Goal: Communication & Community: Answer question/provide support

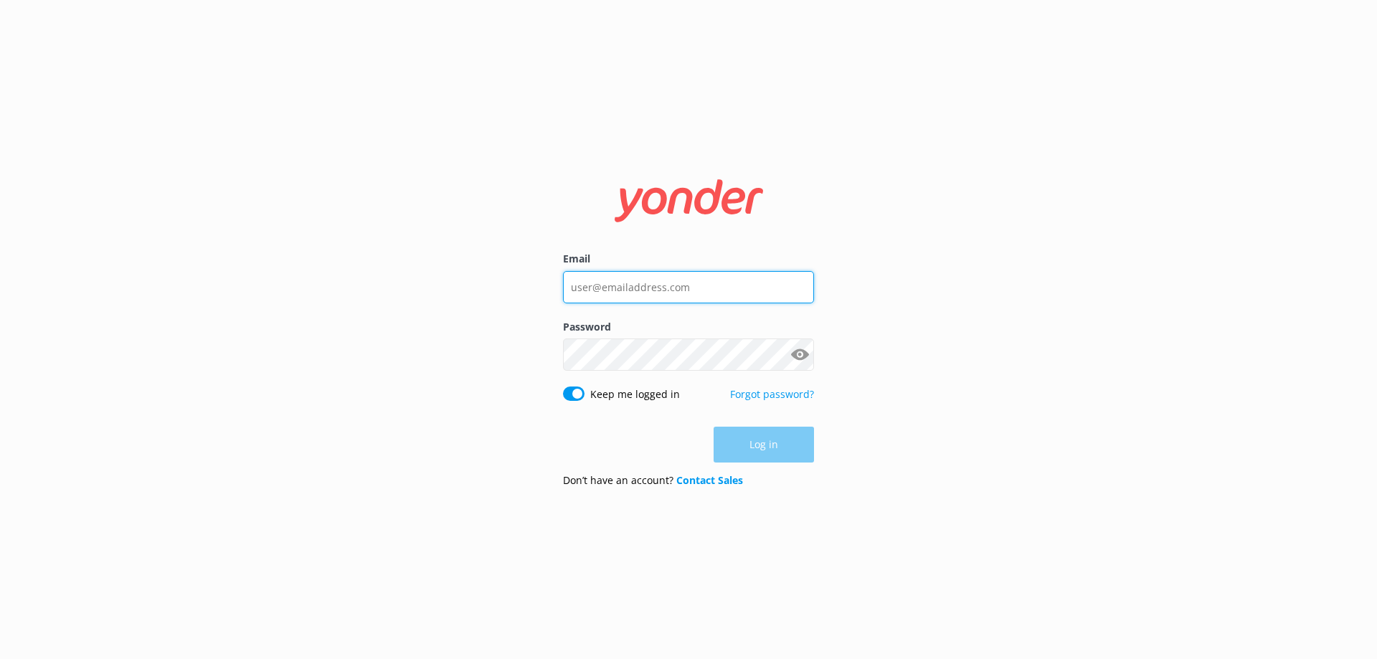
type input "[EMAIL_ADDRESS][DOMAIN_NAME]"
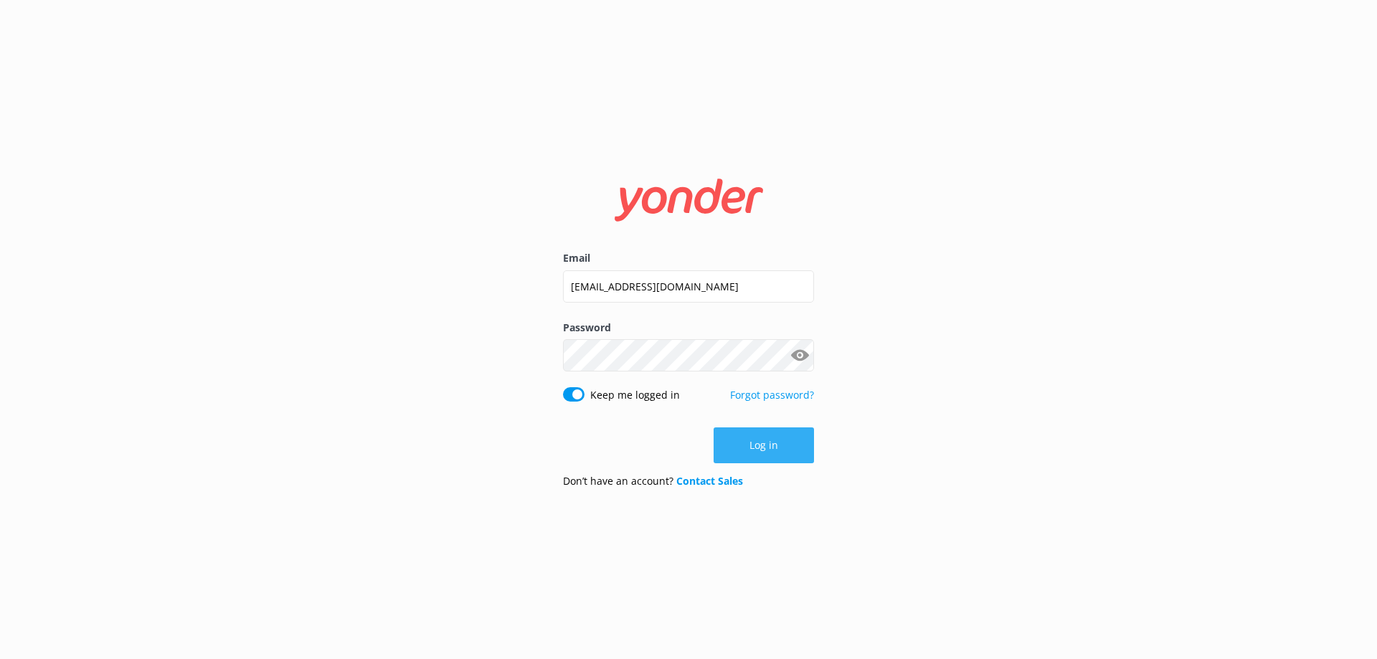
click at [744, 452] on div "Log in" at bounding box center [688, 445] width 251 height 36
click at [785, 454] on button "Log in" at bounding box center [763, 445] width 100 height 36
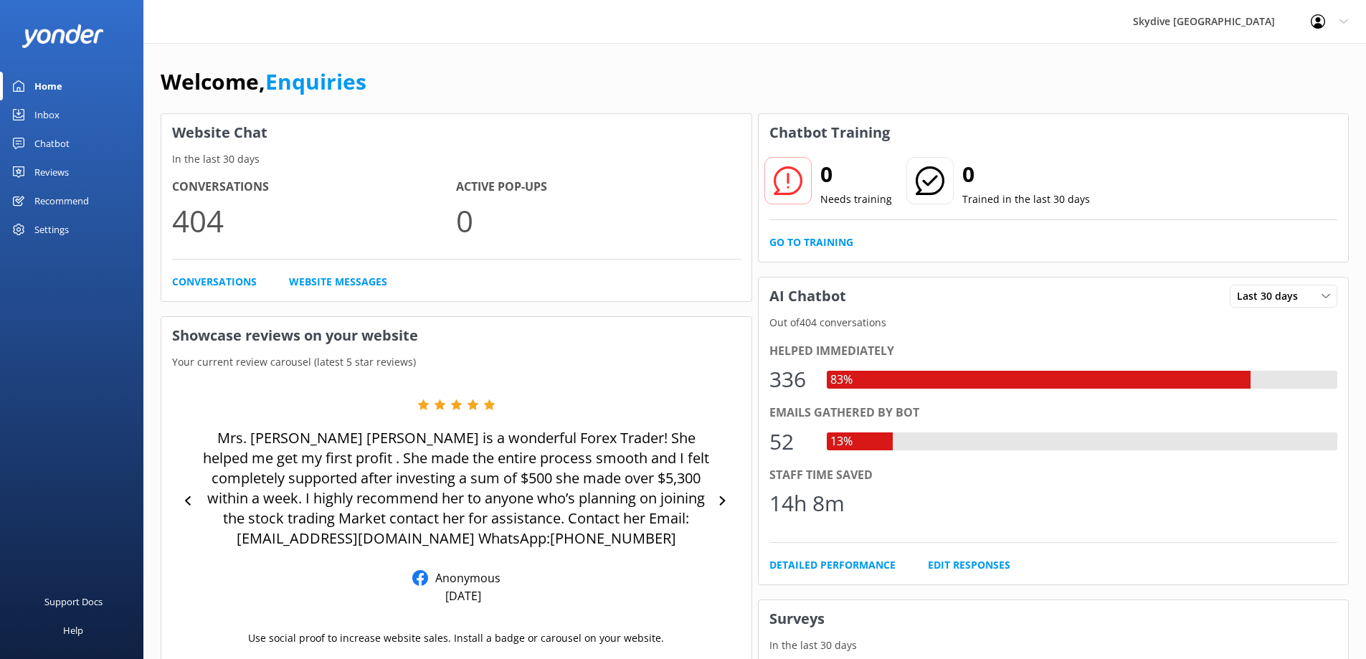
click at [47, 114] on div "Inbox" at bounding box center [46, 114] width 25 height 29
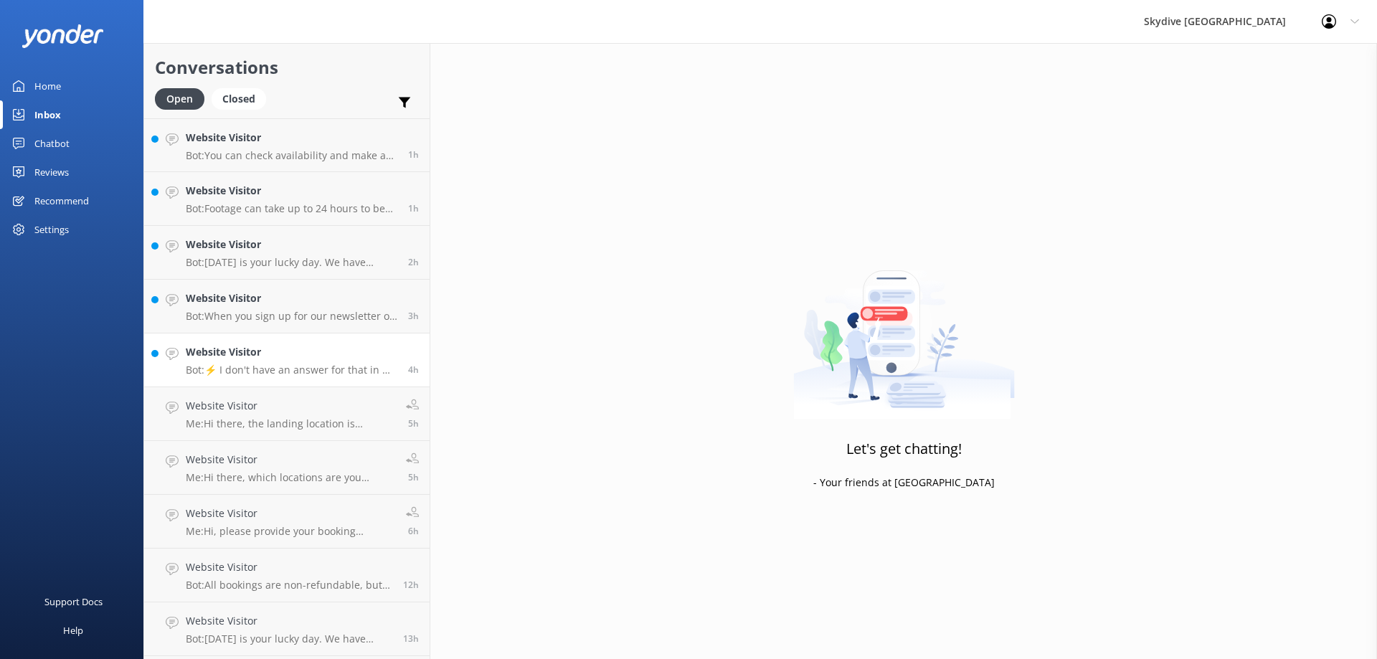
click at [274, 374] on p "Bot: ⚡ I don't have an answer for that in my knowledge base. Please try and rep…" at bounding box center [292, 370] width 212 height 13
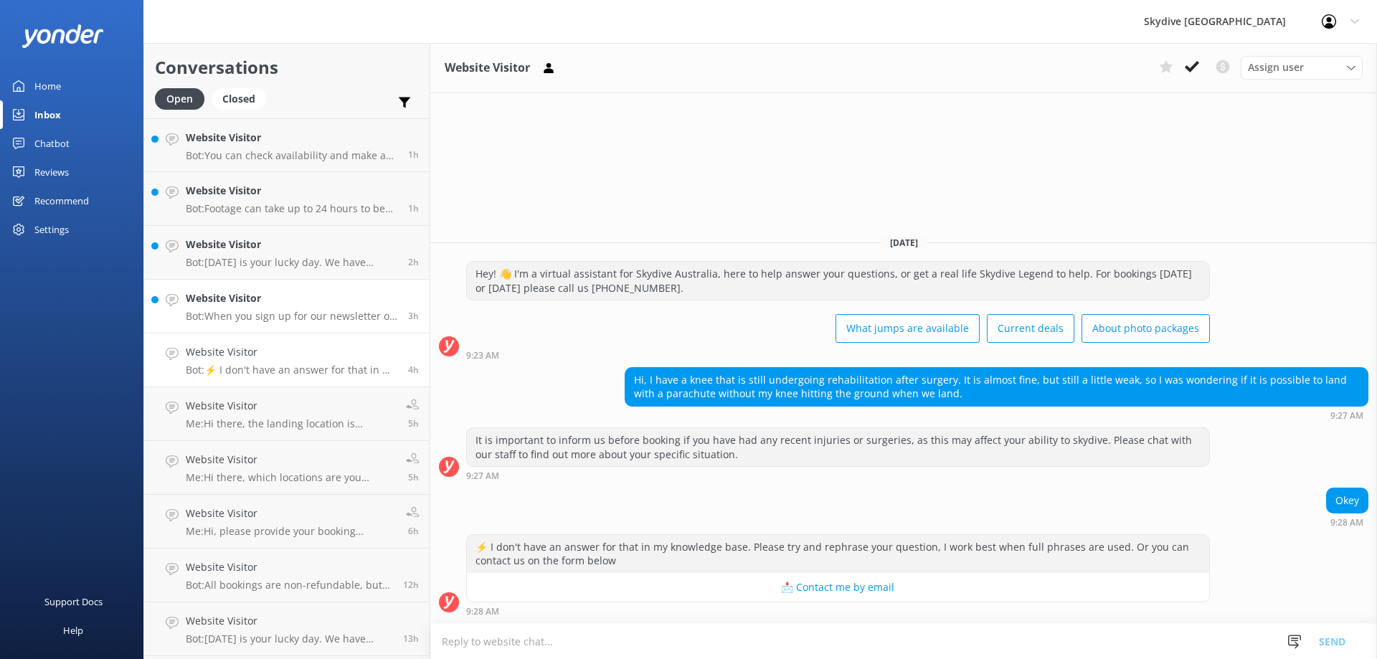
click at [313, 311] on p "Bot: When you sign up for our newsletter on our website, you can enter your bir…" at bounding box center [292, 316] width 212 height 13
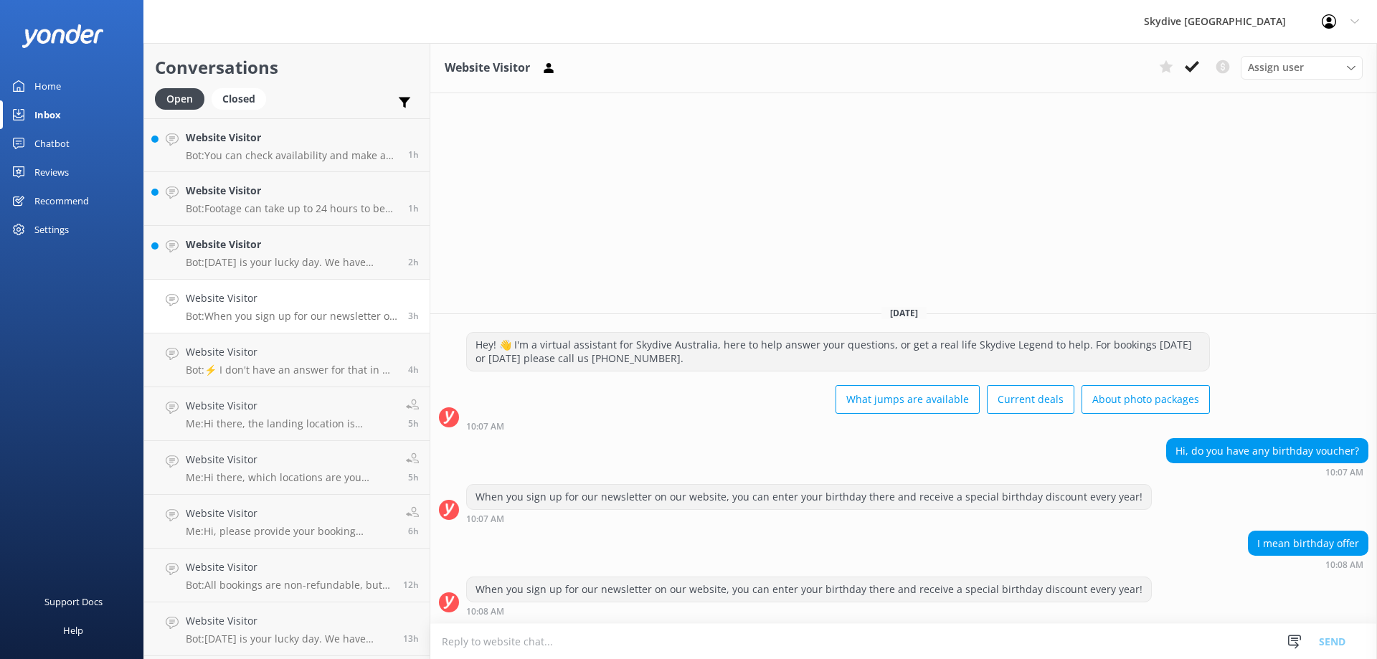
click at [556, 635] on textarea at bounding box center [903, 641] width 946 height 35
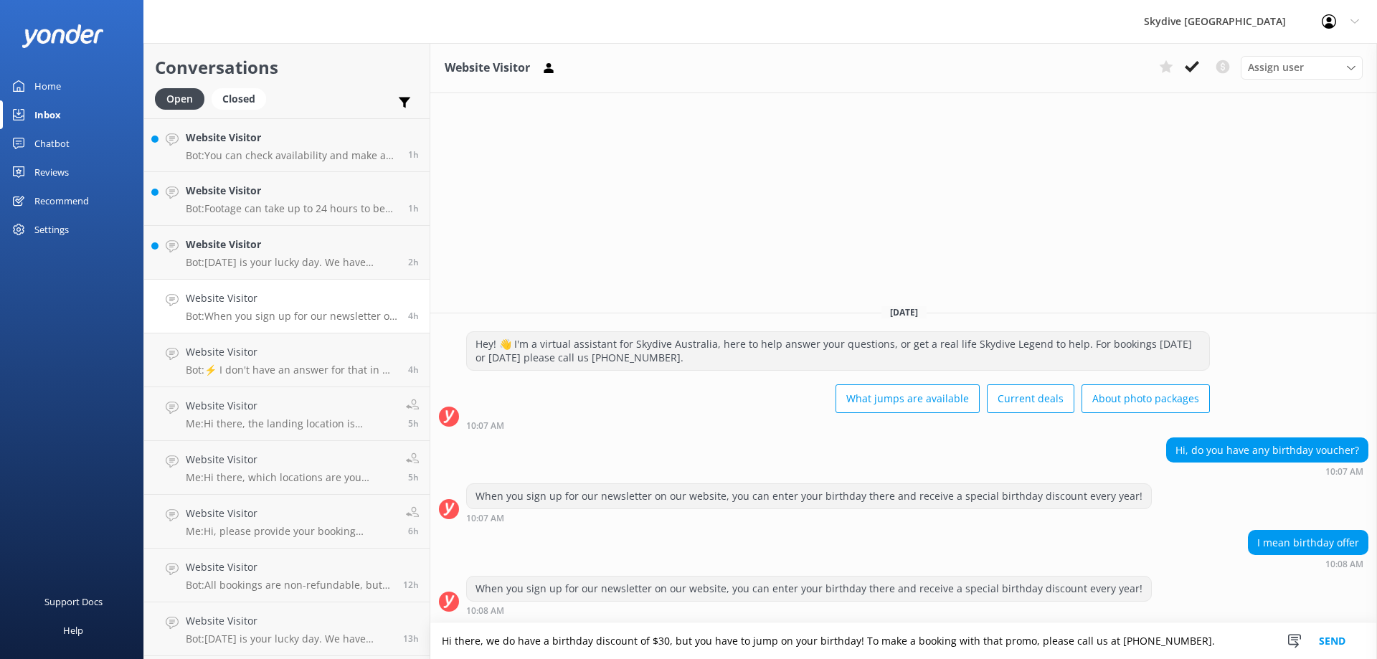
type textarea "Hi there, we do have a birthday discount of $30, but you have to jump on your b…"
click at [1346, 640] on button "Send" at bounding box center [1332, 641] width 54 height 36
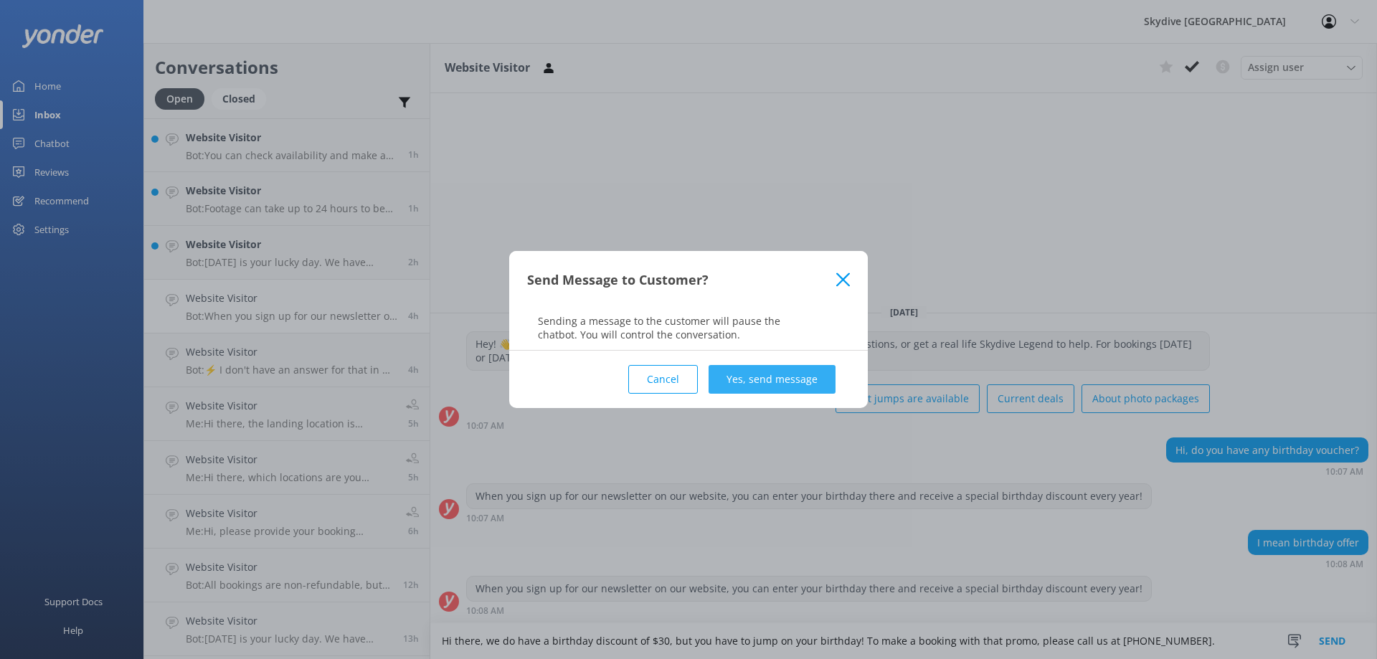
click at [794, 376] on button "Yes, send message" at bounding box center [771, 379] width 127 height 29
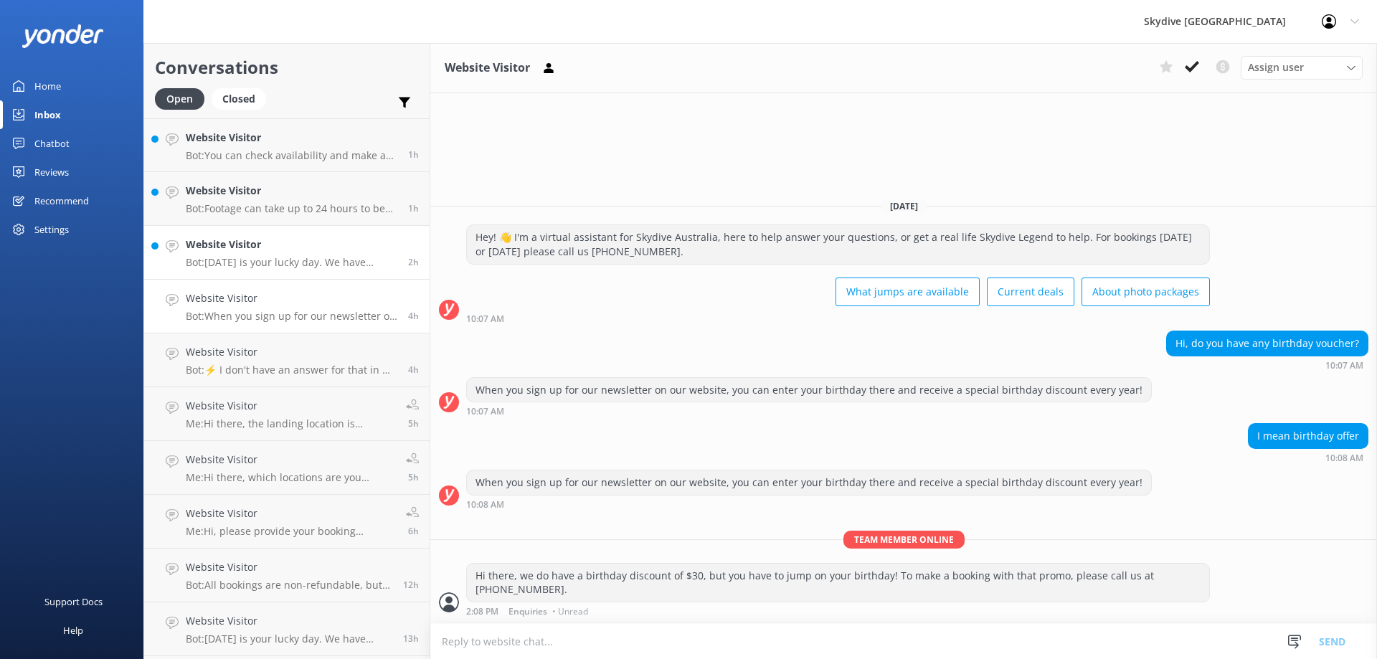
click at [253, 255] on div "Website Visitor Bot: [DATE] is your lucky day. We have exclusive offers when yo…" at bounding box center [292, 253] width 212 height 32
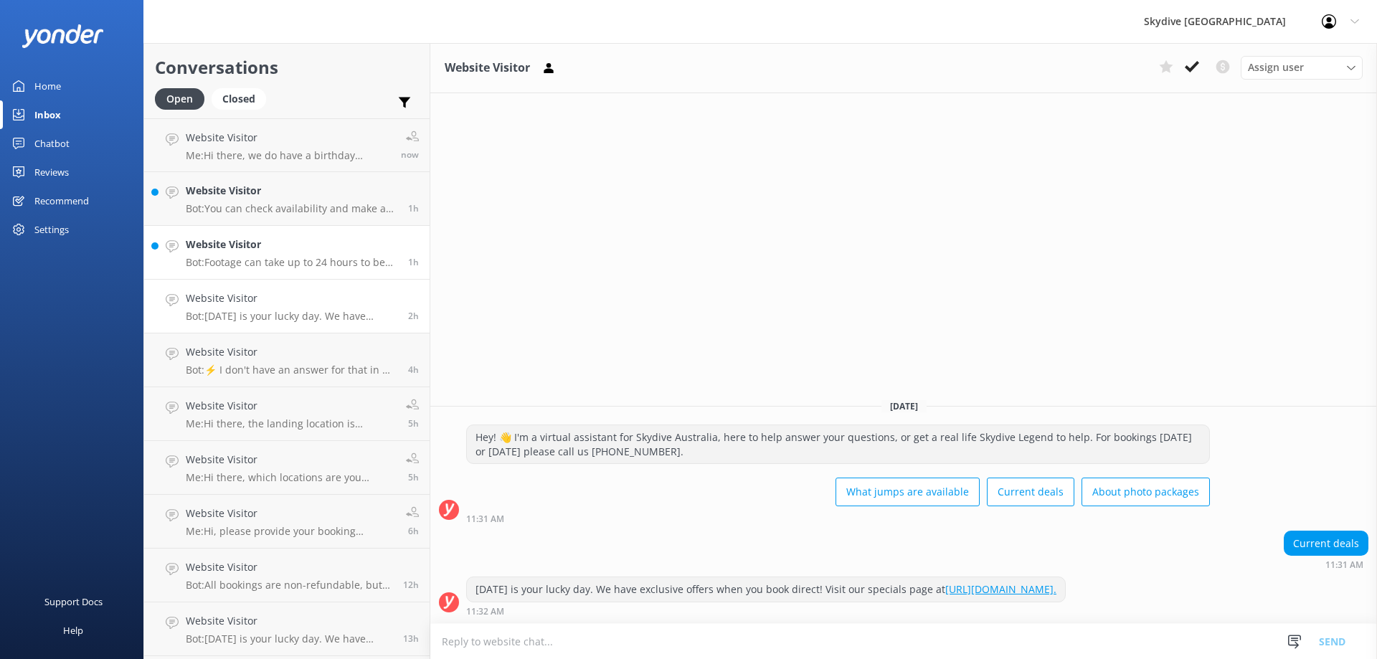
click at [240, 264] on p "Bot: Footage can take up to 24 hours to be ready. If it has been more than 24 h…" at bounding box center [292, 262] width 212 height 13
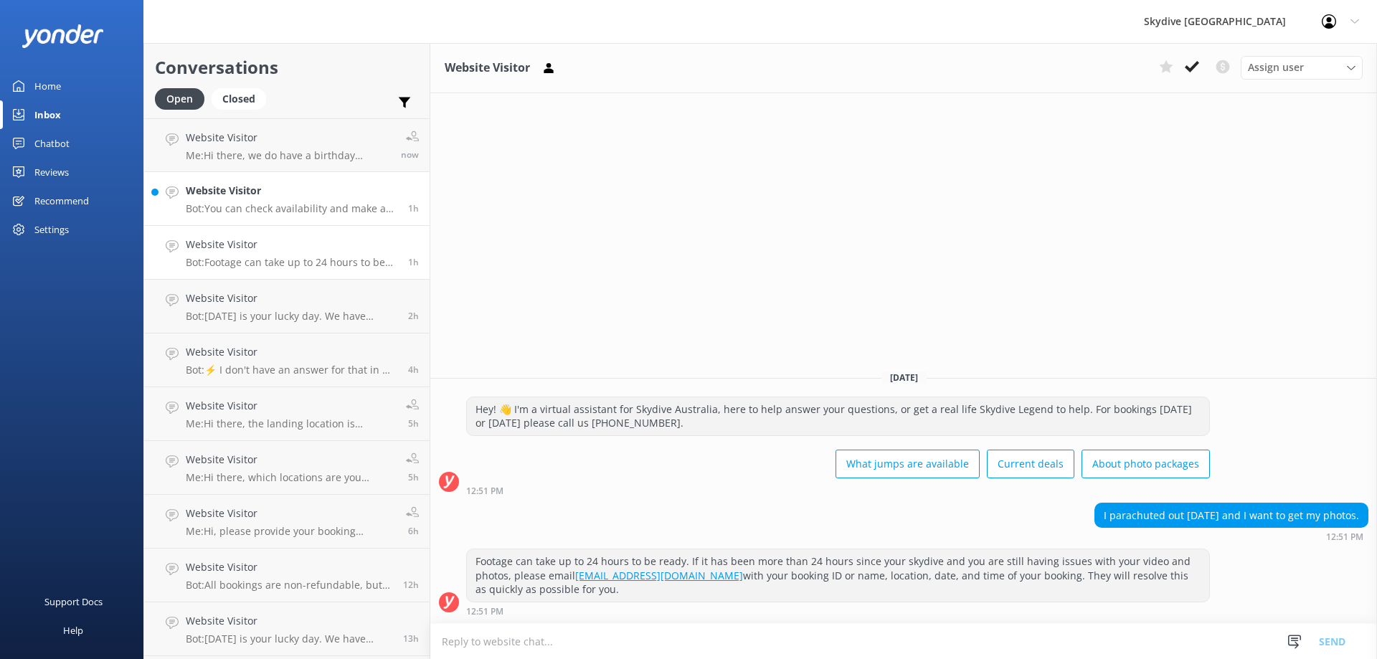
click at [328, 196] on h4 "Website Visitor" at bounding box center [292, 191] width 212 height 16
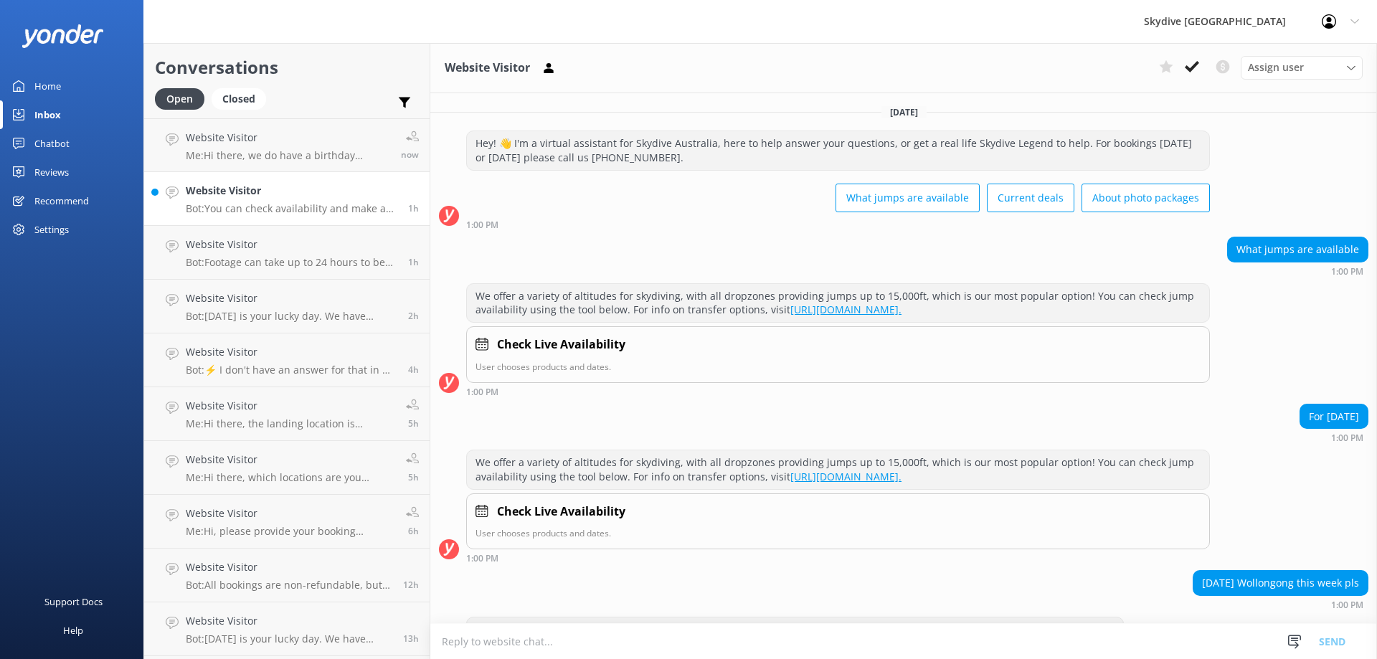
scroll to position [114, 0]
